Goal: Book appointment/travel/reservation

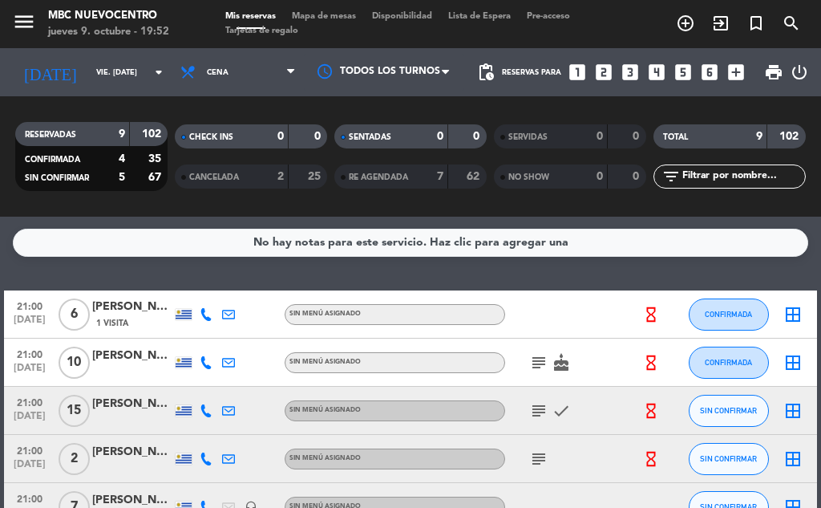
click at [109, 65] on input "vie. [DATE]" at bounding box center [140, 72] width 105 height 25
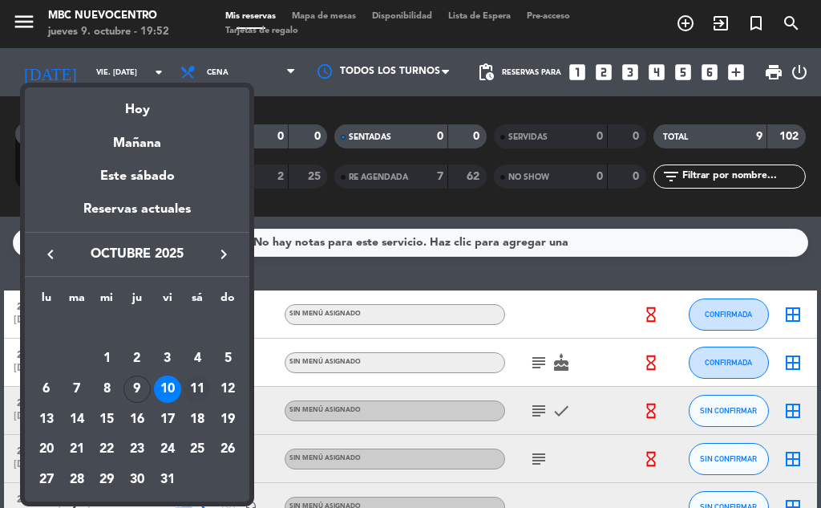
click at [196, 380] on div "11" at bounding box center [197, 388] width 27 height 27
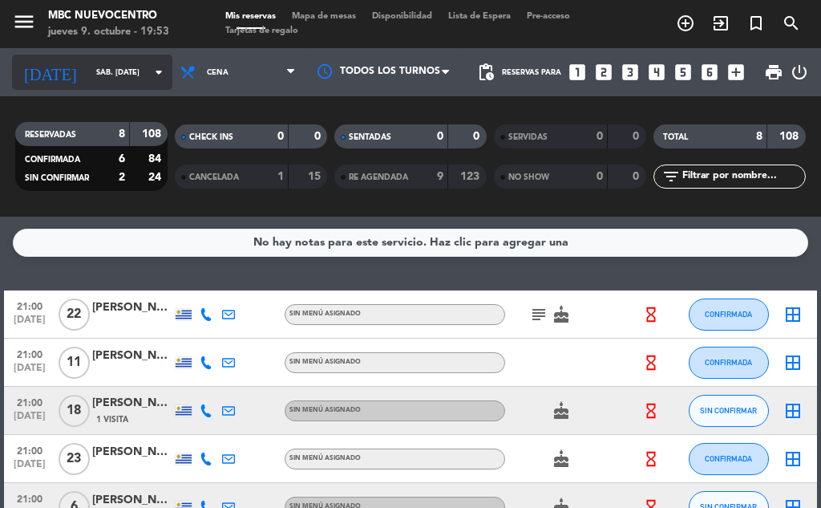
click at [149, 74] on icon "arrow_drop_down" at bounding box center [158, 72] width 19 height 19
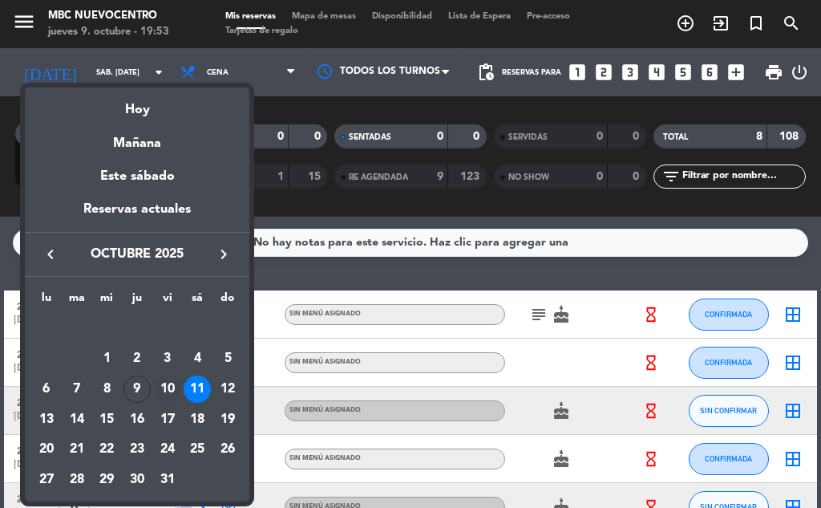
click at [170, 386] on div "10" at bounding box center [167, 388] width 27 height 27
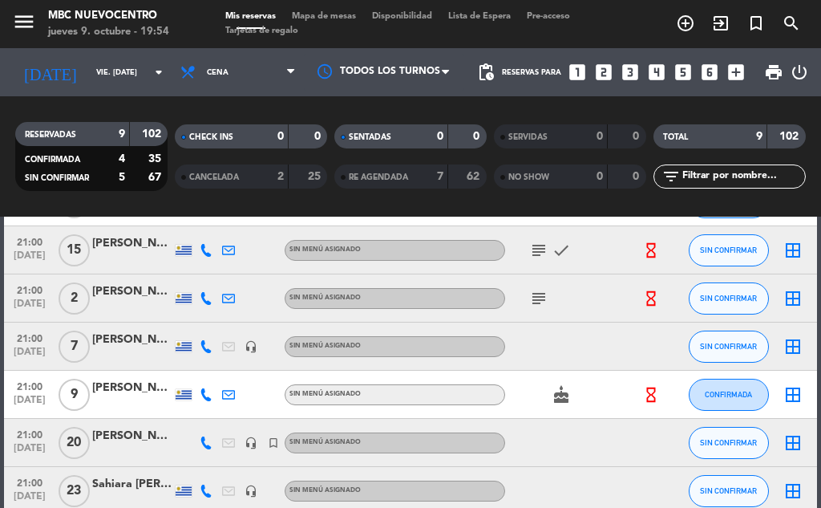
scroll to position [241, 0]
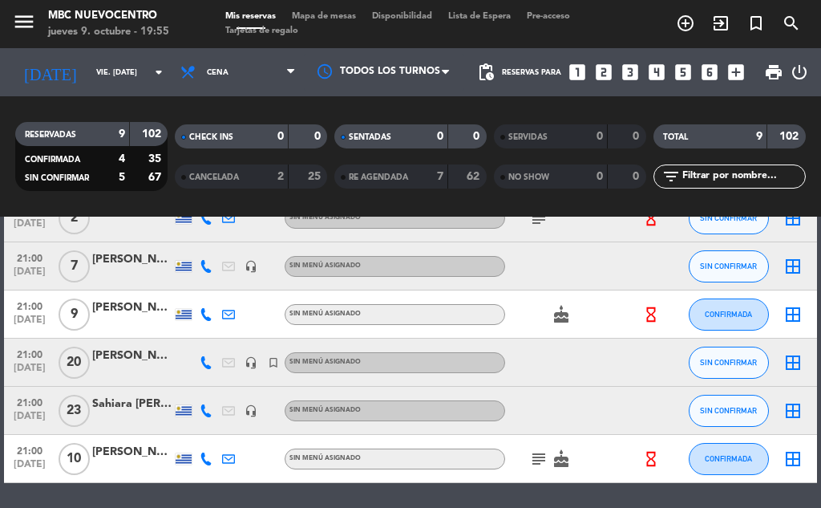
click at [202, 358] on icon at bounding box center [206, 362] width 13 height 13
click at [189, 326] on div "092419236" at bounding box center [206, 319] width 75 height 17
click at [189, 338] on span "Copiar" at bounding box center [186, 336] width 34 height 17
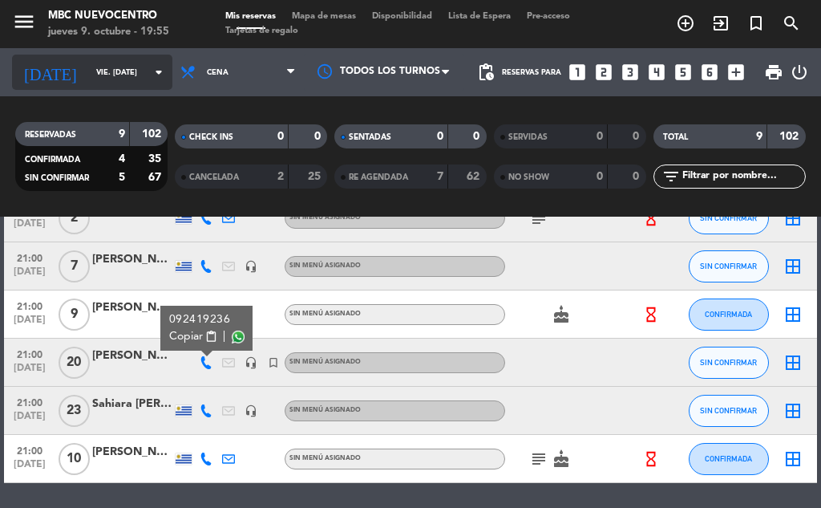
click at [122, 65] on input "vie. [DATE]" at bounding box center [140, 72] width 105 height 25
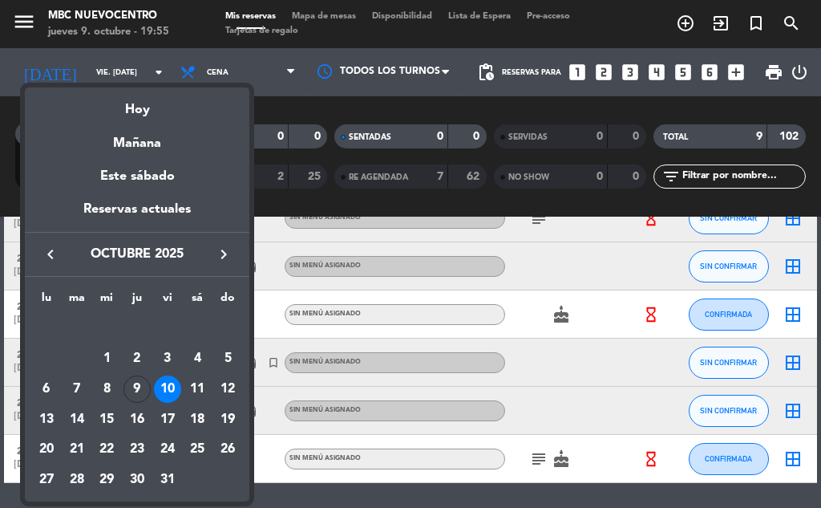
click at [204, 387] on div "11" at bounding box center [197, 388] width 27 height 27
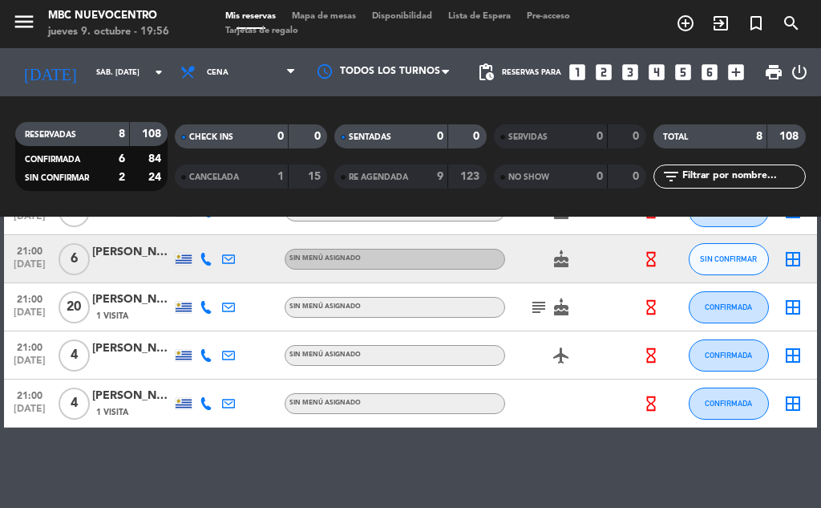
scroll to position [168, 0]
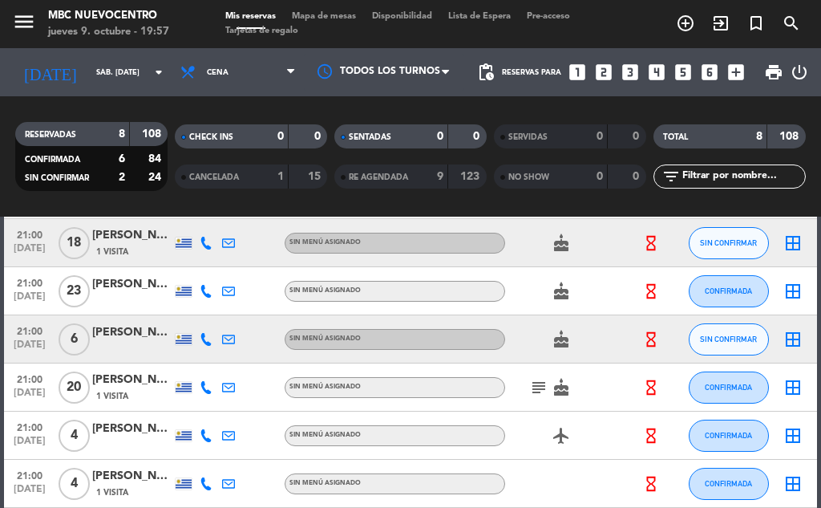
click at [204, 343] on icon at bounding box center [206, 339] width 13 height 13
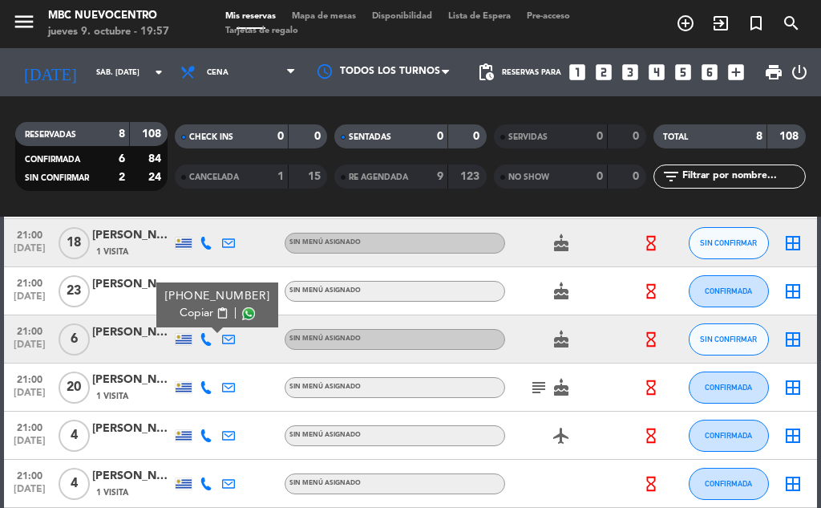
click at [205, 319] on button "Copiar content_paste" at bounding box center [204, 313] width 49 height 17
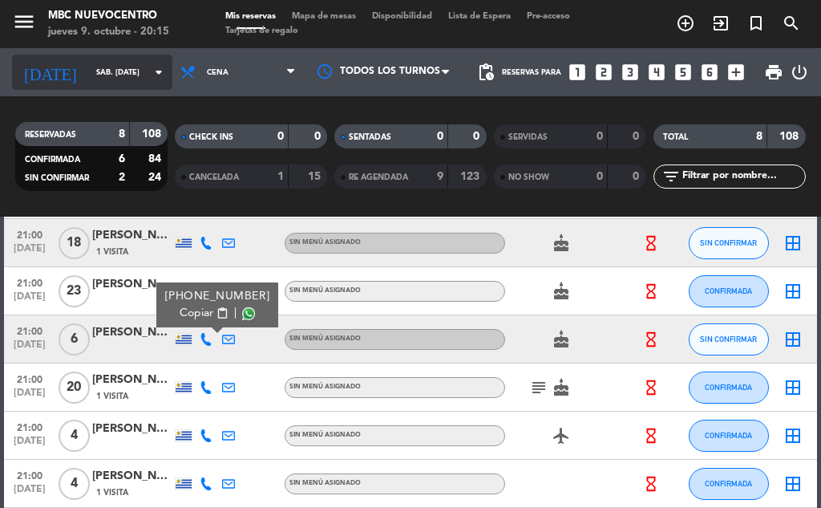
click at [137, 59] on div "[DATE] sáb. [DATE] arrow_drop_down" at bounding box center [92, 72] width 160 height 35
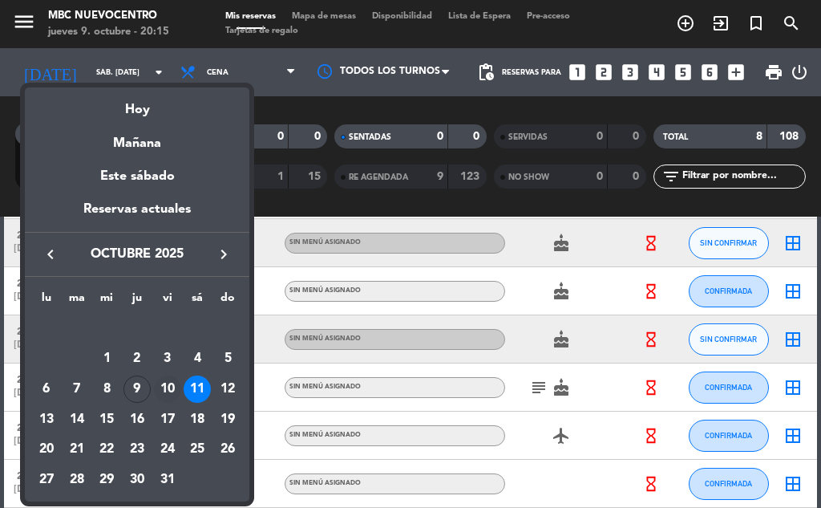
click at [159, 383] on div "10" at bounding box center [167, 388] width 27 height 27
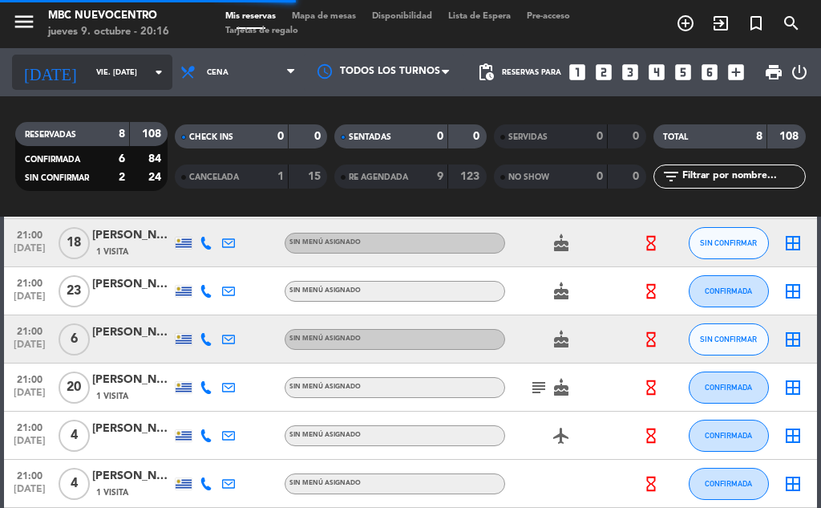
click at [149, 75] on icon "arrow_drop_down" at bounding box center [158, 72] width 19 height 19
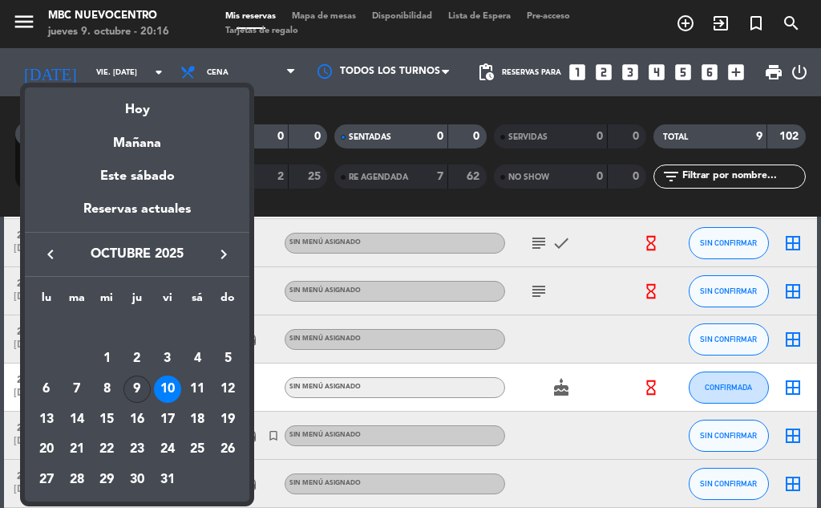
click at [140, 388] on div "9" at bounding box center [136, 388] width 27 height 27
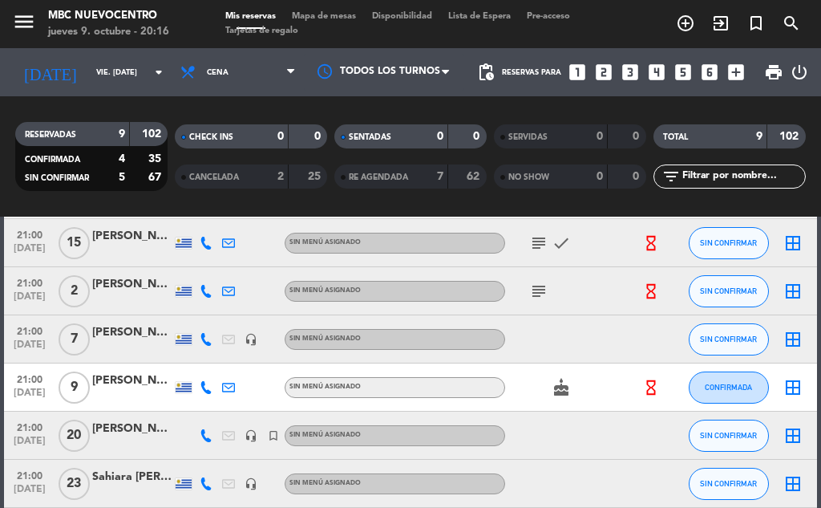
type input "[DEMOGRAPHIC_DATA] [DATE]"
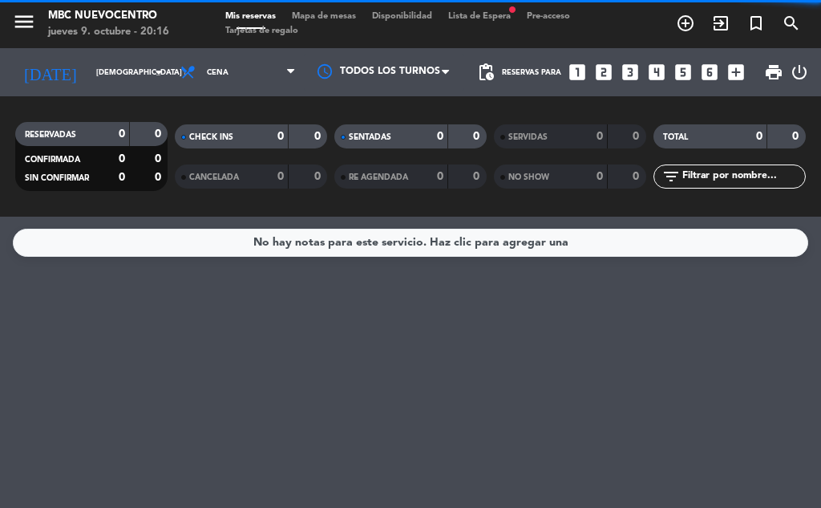
scroll to position [0, 0]
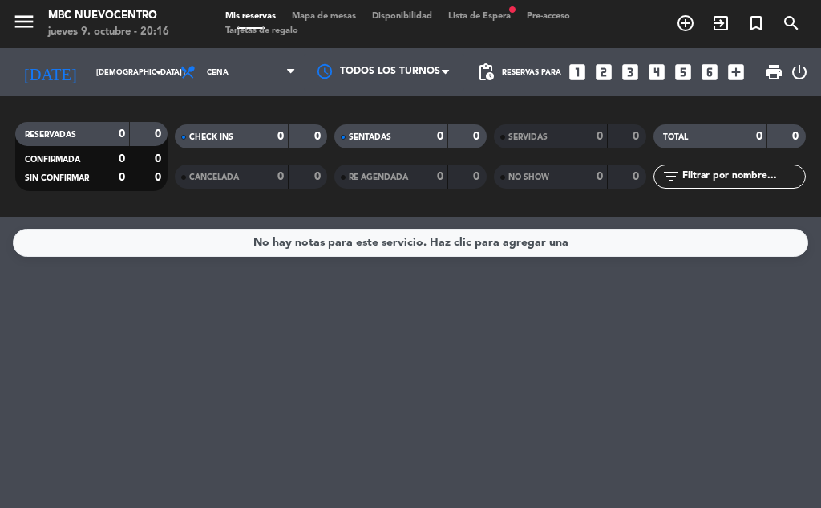
click at [502, 17] on span "Lista de Espera fiber_manual_record" at bounding box center [479, 16] width 79 height 9
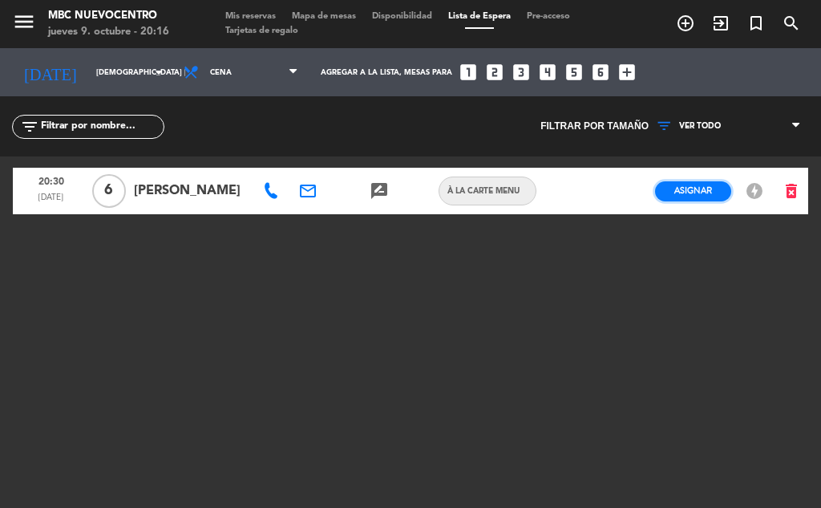
click at [662, 198] on button "Asignar" at bounding box center [693, 191] width 76 height 20
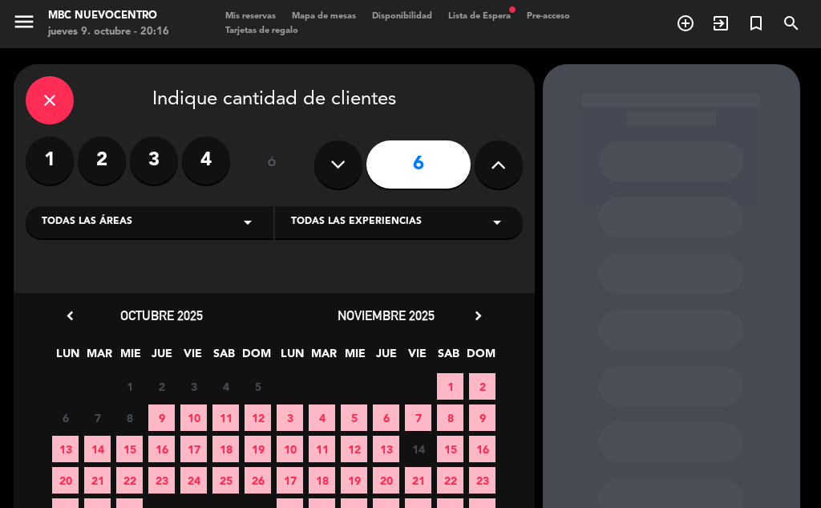
click at [162, 415] on span "9" at bounding box center [161, 417] width 26 height 26
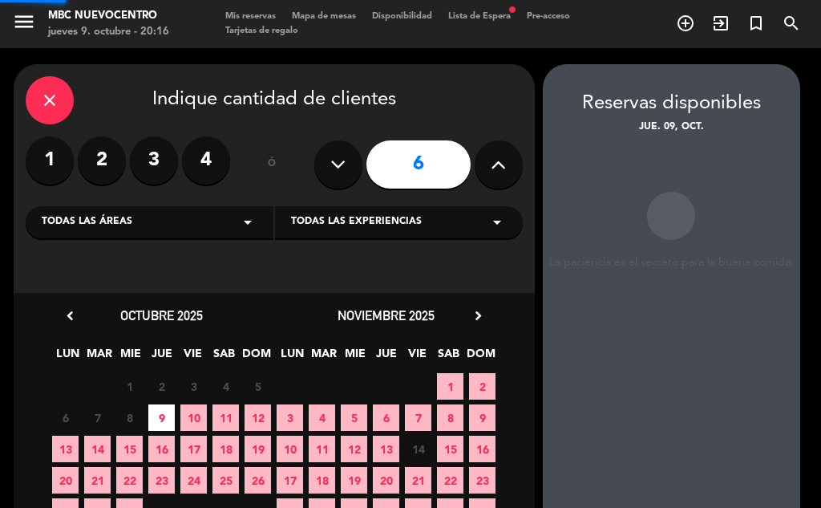
scroll to position [64, 0]
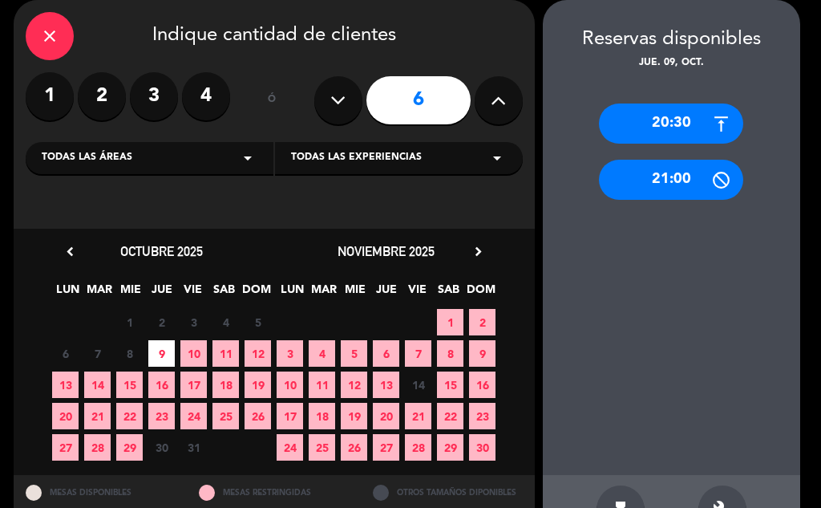
click at [681, 188] on div "21:00" at bounding box center [671, 180] width 144 height 40
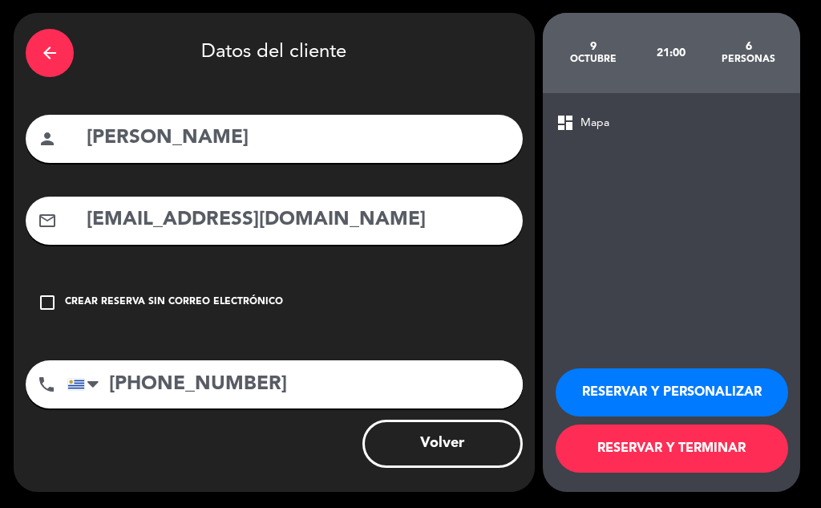
scroll to position [51, 0]
click at [708, 454] on button "RESERVAR Y TERMINAR" at bounding box center [672, 448] width 233 height 48
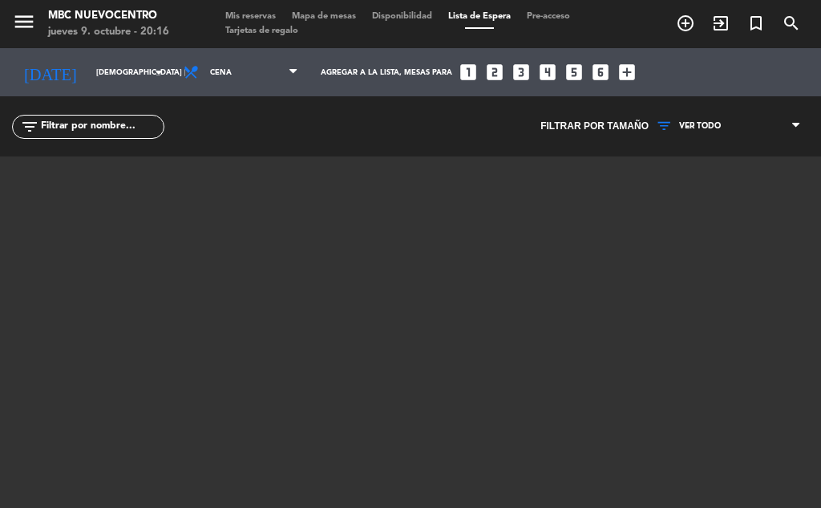
click at [273, 14] on span "Mis reservas" at bounding box center [250, 16] width 67 height 9
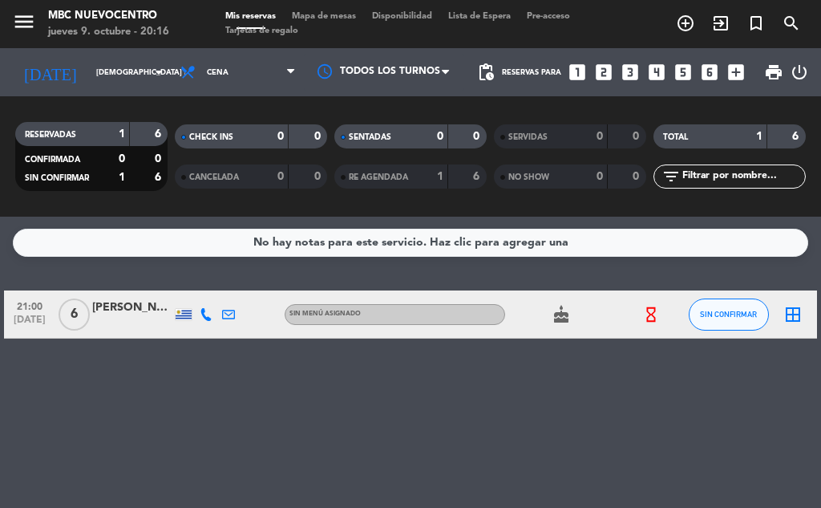
click at [201, 312] on icon at bounding box center [206, 314] width 13 height 13
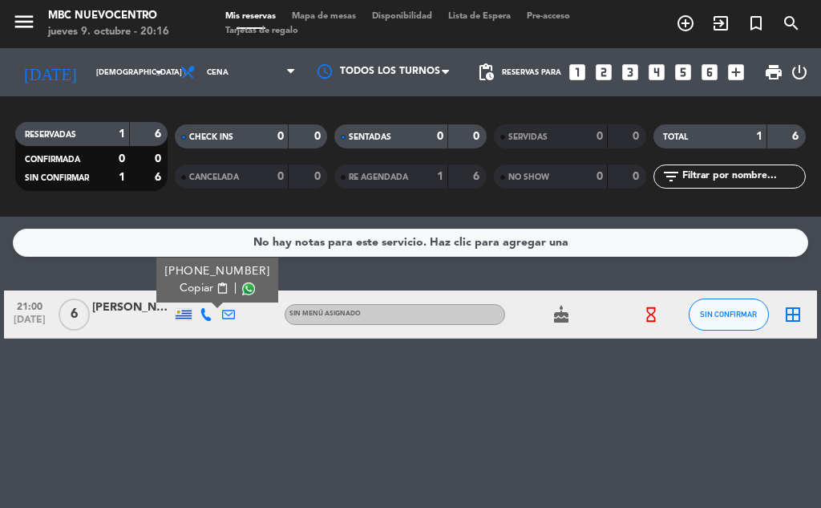
click at [194, 288] on span "Copiar" at bounding box center [197, 288] width 34 height 17
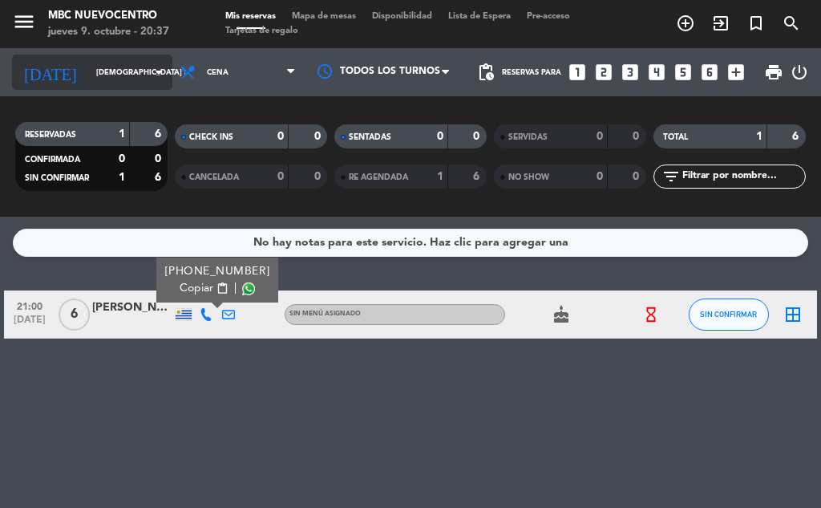
click at [134, 70] on input "[DEMOGRAPHIC_DATA] [DATE]" at bounding box center [140, 72] width 105 height 25
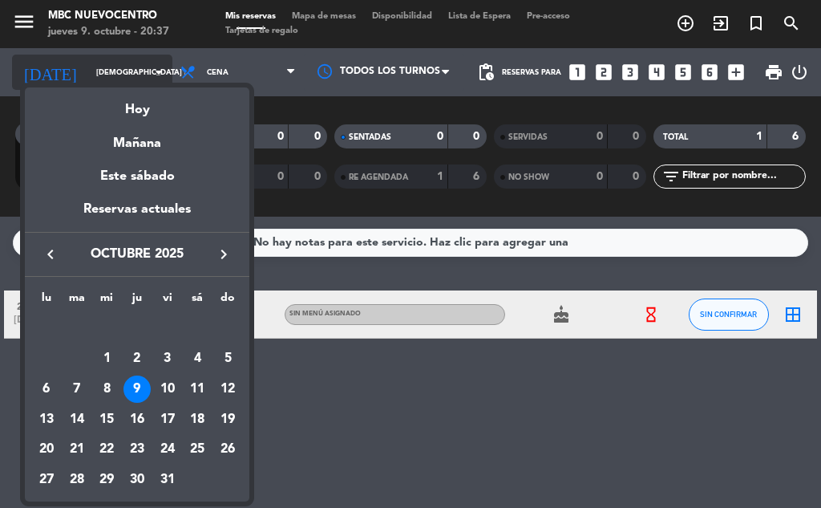
click at [134, 70] on div at bounding box center [410, 254] width 821 height 508
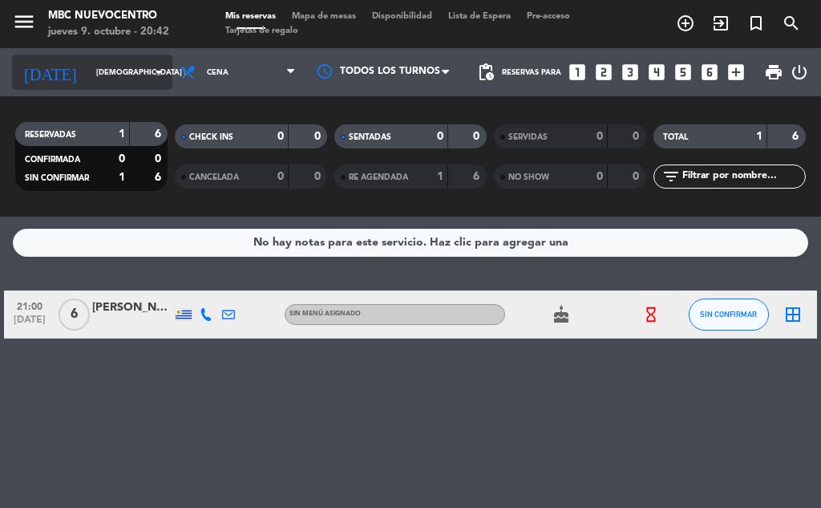
click at [80, 86] on div "[DATE] jue. [DATE] arrow_drop_down" at bounding box center [92, 72] width 160 height 35
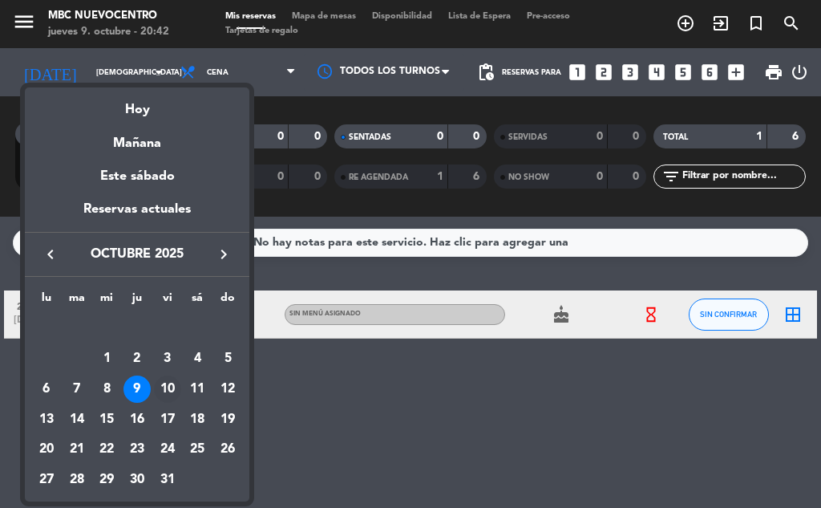
click at [168, 394] on div "10" at bounding box center [167, 388] width 27 height 27
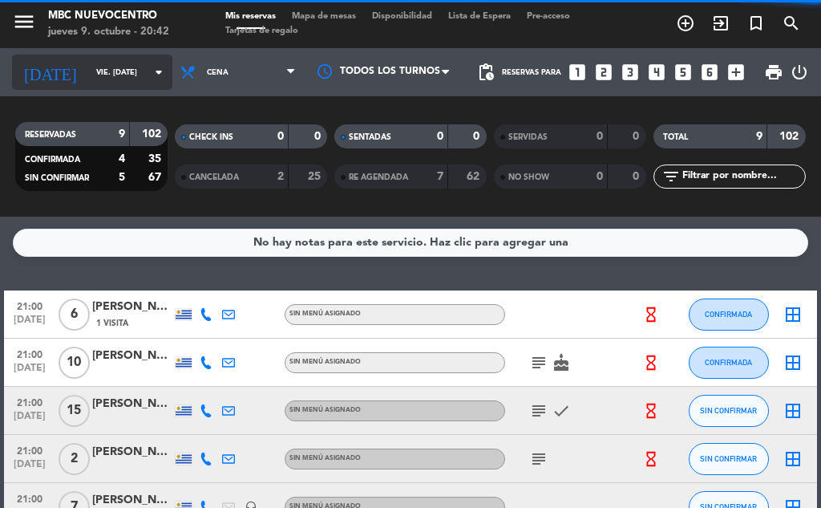
click at [128, 65] on input "vie. [DATE]" at bounding box center [140, 72] width 105 height 25
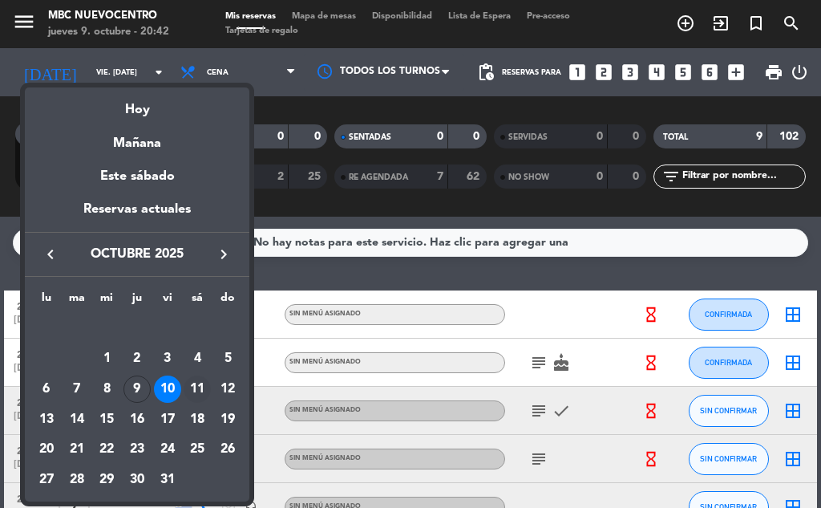
click at [200, 391] on div "11" at bounding box center [197, 388] width 27 height 27
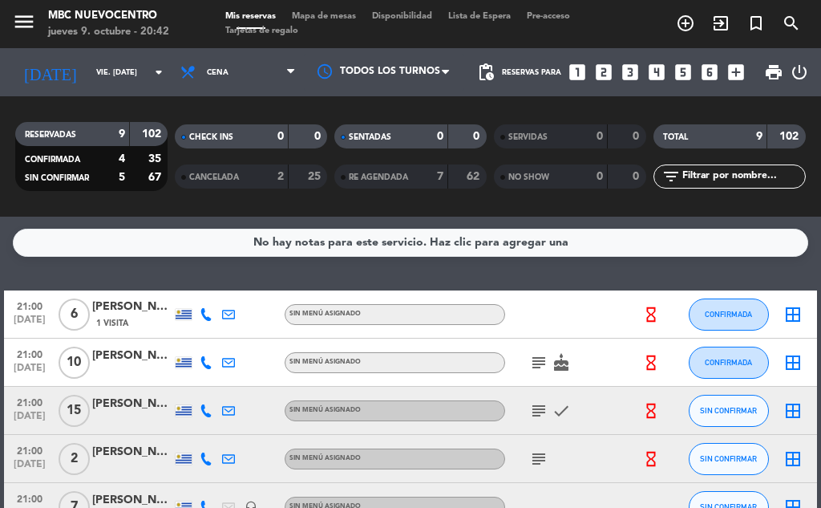
type input "sáb. [DATE]"
